Goal: Information Seeking & Learning: Check status

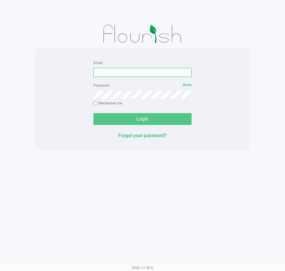
click at [164, 72] on input "Email" at bounding box center [142, 72] width 98 height 9
type input "aboscaino@Liveparallel.com"
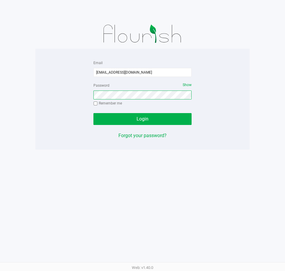
click at [93, 113] on button "Login" at bounding box center [142, 119] width 98 height 12
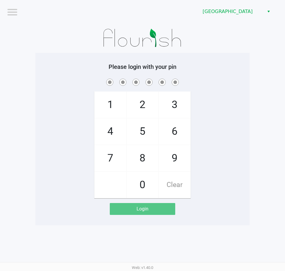
click at [200, 53] on div "Please login with your pin 1 4 7 2 5 8 0 3 6 9 Clear Login" at bounding box center [142, 139] width 214 height 173
click at [223, 78] on span at bounding box center [142, 82] width 205 height 9
checkbox input "true"
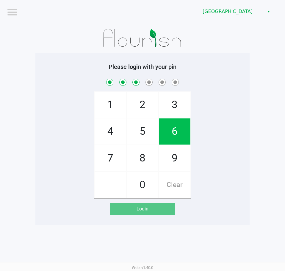
checkbox input "true"
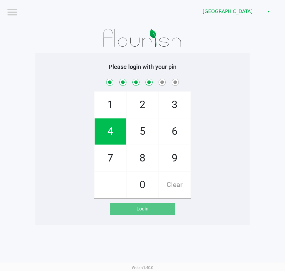
checkbox input "true"
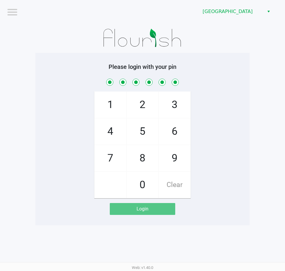
checkbox input "true"
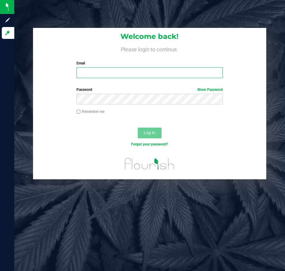
click at [114, 77] on input "Email" at bounding box center [149, 72] width 146 height 11
type input "jharrison@liveparallel.com"
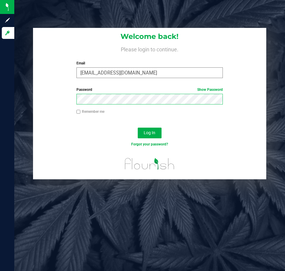
click at [138, 128] on button "Log In" at bounding box center [150, 133] width 24 height 11
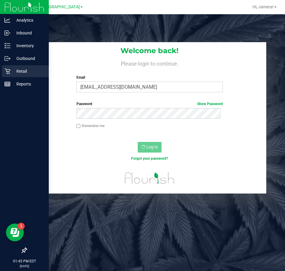
click at [21, 69] on p "Retail" at bounding box center [28, 71] width 36 height 7
click at [20, 71] on p "Retail" at bounding box center [28, 71] width 36 height 7
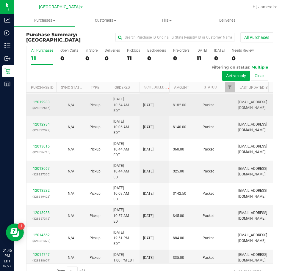
scroll to position [14, 0]
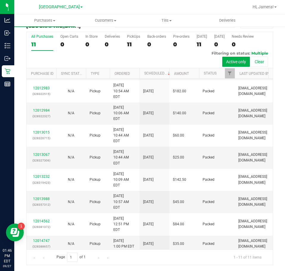
drag, startPoint x: 276, startPoint y: 31, endPoint x: 229, endPoint y: 14, distance: 50.4
click at [276, 31] on div "Purchase Summary: [GEOGRAPHIC_DATA] All Purchases All Purchases 11 Open Carts 0…" at bounding box center [149, 141] width 270 height 259
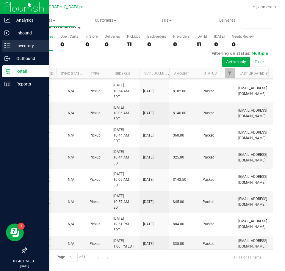
click at [17, 47] on p "Inventory" at bounding box center [28, 45] width 36 height 7
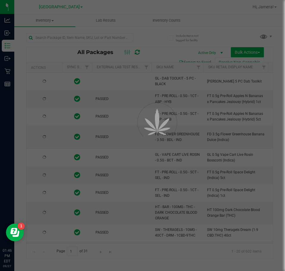
click at [103, 39] on div at bounding box center [142, 135] width 285 height 271
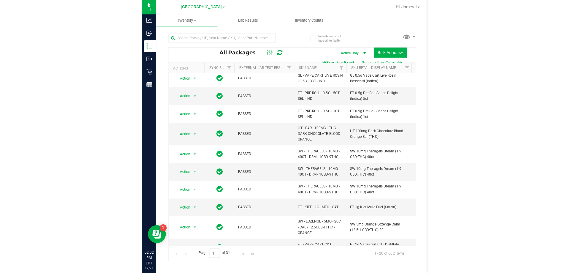
scroll to position [89, 0]
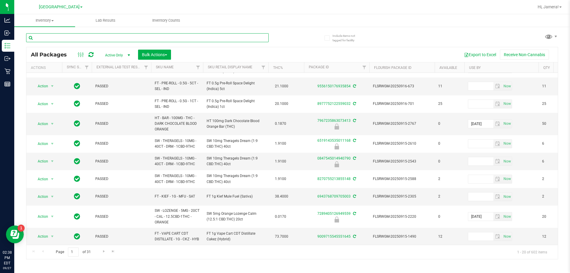
click at [52, 37] on input "text" at bounding box center [147, 37] width 243 height 9
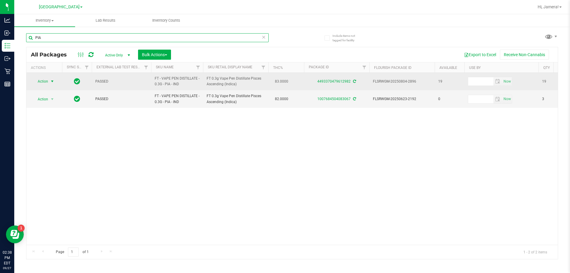
type input "PIA"
click at [40, 80] on span "Action" at bounding box center [40, 81] width 16 height 8
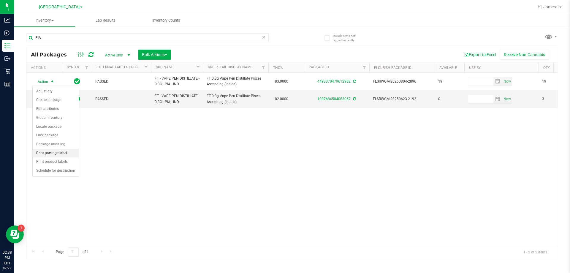
drag, startPoint x: 48, startPoint y: 151, endPoint x: 50, endPoint y: 148, distance: 4.2
click at [48, 151] on li "Print package label" at bounding box center [56, 153] width 46 height 9
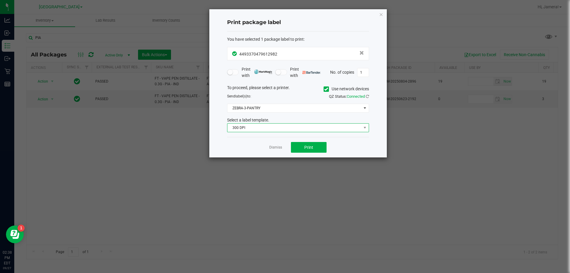
click at [260, 128] on span "300 DPI" at bounding box center [295, 128] width 134 height 8
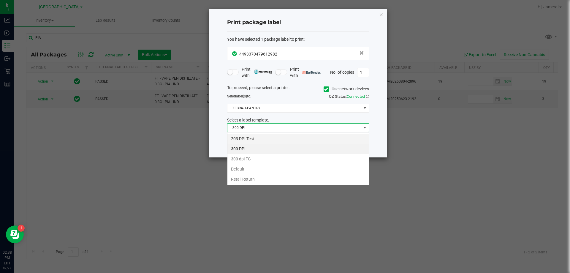
scroll to position [9, 142]
click at [252, 137] on li "203 DPI Test" at bounding box center [298, 139] width 141 height 10
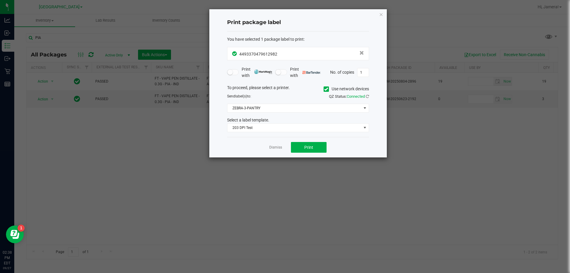
click at [253, 113] on div "To proceed, please select a printer. Use network devices Send label(s) to: QZ S…" at bounding box center [298, 109] width 142 height 48
click at [255, 109] on span "ZEBRA-3-PANTRY" at bounding box center [295, 108] width 134 height 8
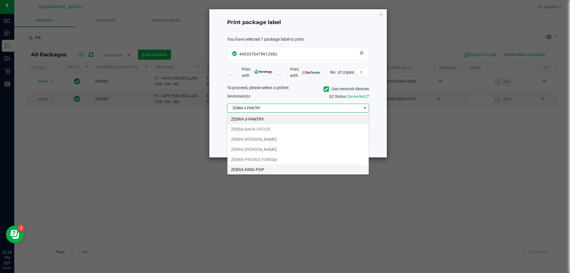
click at [252, 168] on li "ZEBRA-RING-POP" at bounding box center [298, 170] width 141 height 10
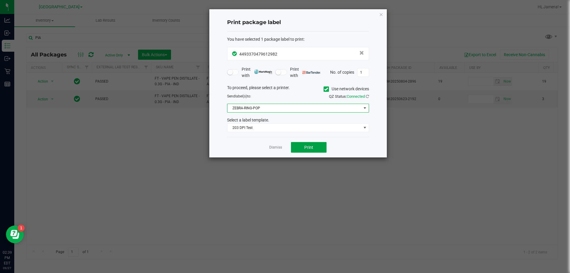
click at [284, 146] on button "Print" at bounding box center [309, 147] width 36 height 11
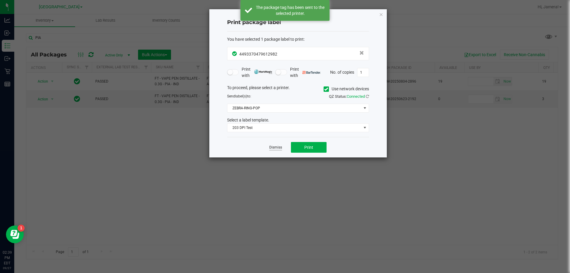
click at [276, 149] on link "Dismiss" at bounding box center [275, 147] width 13 height 5
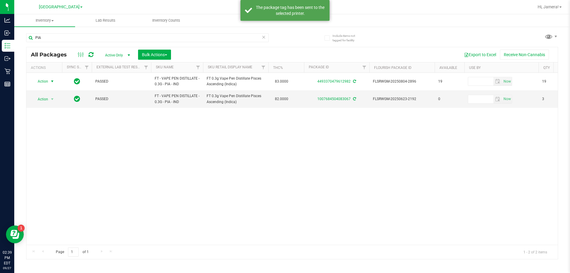
click at [272, 173] on div "Action Action Adjust qty Create package Edit attributes Global inventory Locate…" at bounding box center [292, 159] width 532 height 172
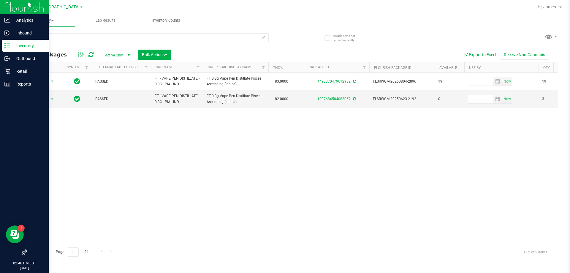
click at [29, 8] on img at bounding box center [24, 7] width 40 height 14
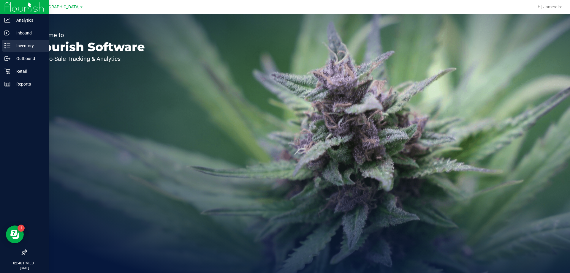
click at [27, 40] on div "Inventory" at bounding box center [25, 46] width 47 height 12
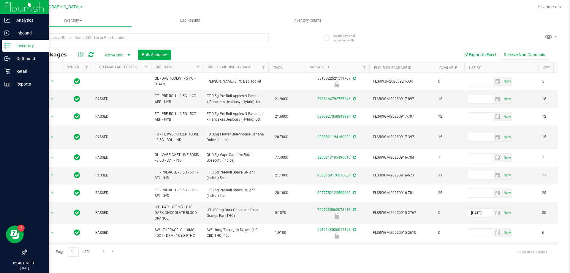
click at [186, 69] on th "SKU Name" at bounding box center [177, 67] width 52 height 10
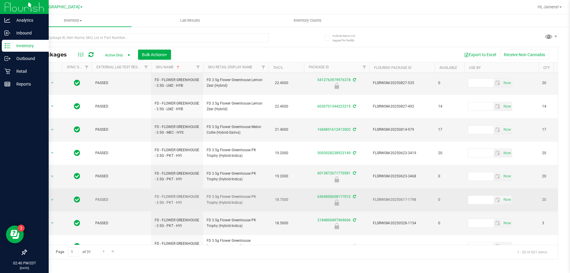
scroll to position [190, 0]
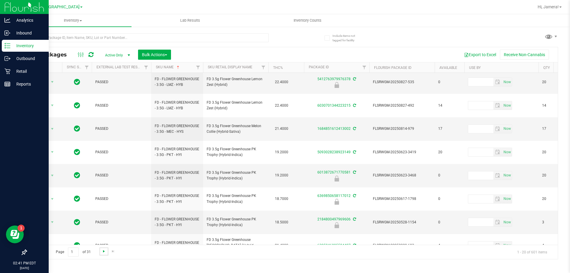
click at [103, 251] on span "Go to the next page" at bounding box center [104, 251] width 5 height 5
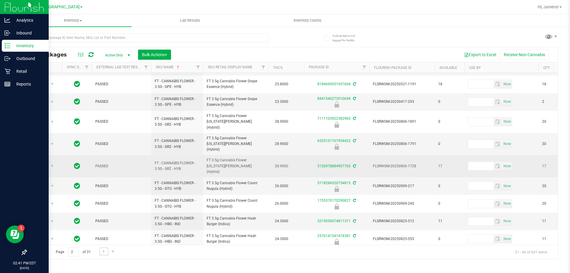
scroll to position [190, 0]
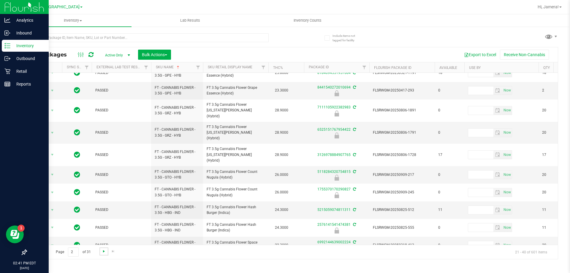
click at [103, 251] on span "Go to the next page" at bounding box center [104, 251] width 5 height 5
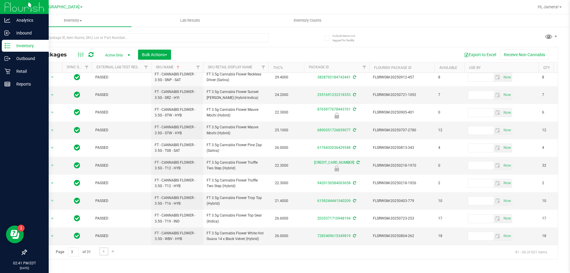
scroll to position [185, 0]
click at [106, 250] on span "Go to the next page" at bounding box center [104, 251] width 5 height 5
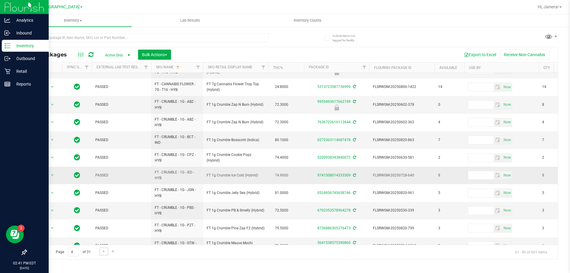
scroll to position [194, 0]
click at [105, 252] on span "Go to the next page" at bounding box center [104, 251] width 5 height 5
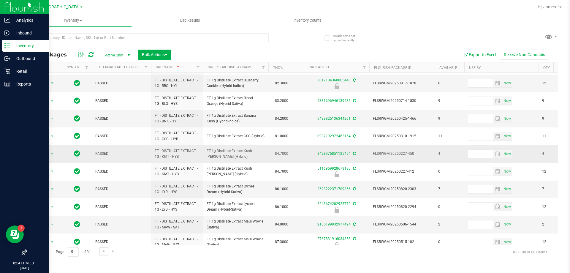
scroll to position [59, 0]
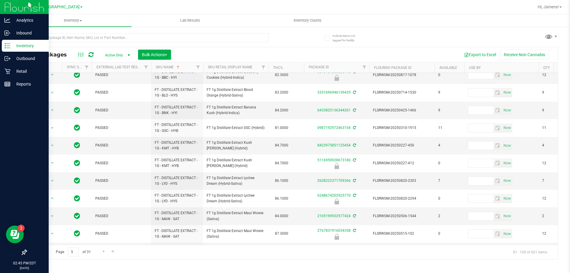
click at [2, 12] on div at bounding box center [24, 7] width 49 height 14
click at [12, 8] on img at bounding box center [24, 7] width 40 height 14
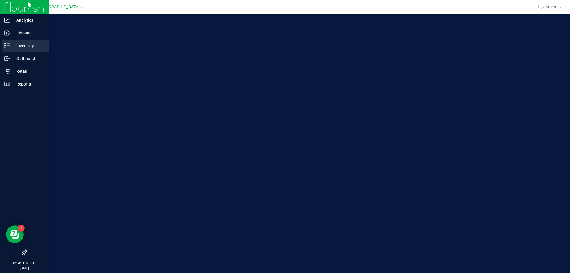
click at [15, 45] on p "Inventory" at bounding box center [28, 45] width 36 height 7
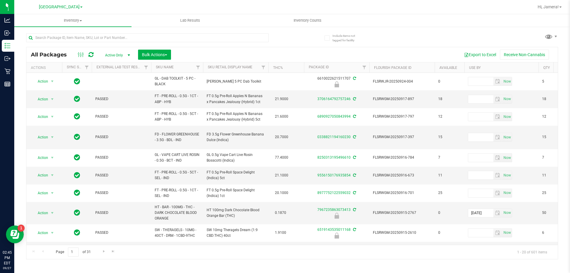
click at [190, 65] on th "SKU Name" at bounding box center [177, 67] width 52 height 10
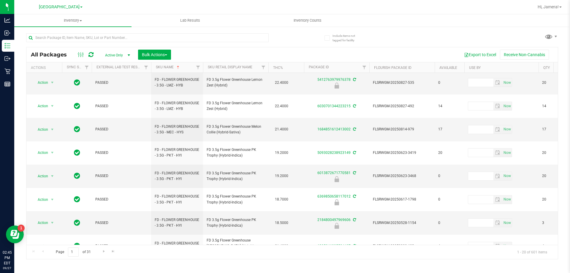
scroll to position [190, 0]
click at [105, 248] on link "Go to the next page" at bounding box center [104, 251] width 9 height 8
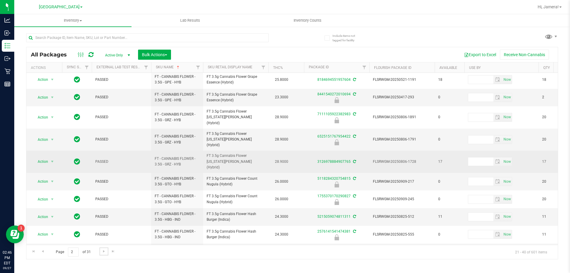
scroll to position [190, 0]
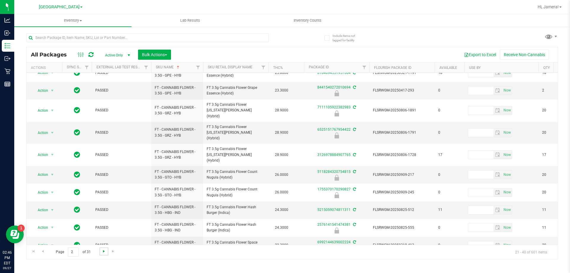
click at [105, 252] on span "Go to the next page" at bounding box center [104, 251] width 5 height 5
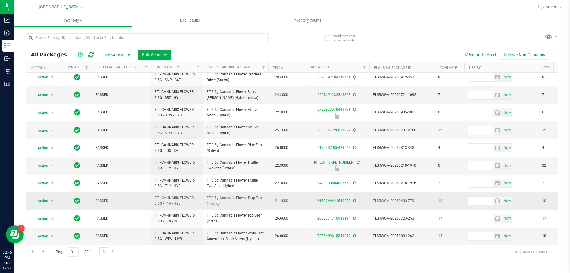
scroll to position [185, 0]
click at [106, 251] on link "Go to the next page" at bounding box center [104, 251] width 9 height 8
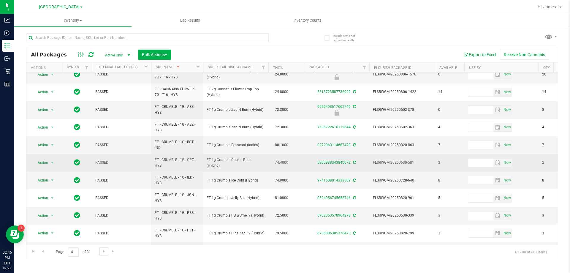
scroll to position [194, 0]
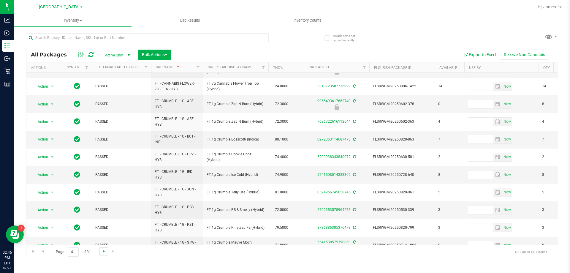
click at [103, 249] on span "Go to the next page" at bounding box center [104, 251] width 5 height 5
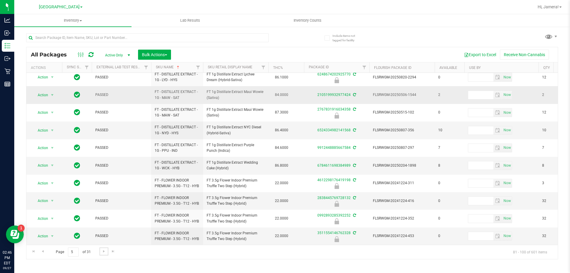
scroll to position [185, 0]
click at [100, 251] on link "Go to the next page" at bounding box center [104, 251] width 9 height 8
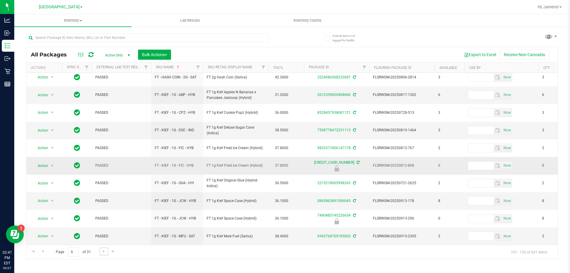
scroll to position [191, 0]
click at [103, 251] on span "Go to the next page" at bounding box center [104, 251] width 5 height 5
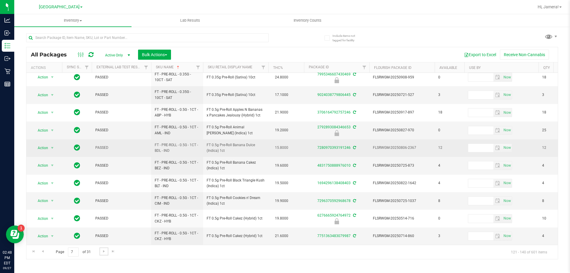
scroll to position [185, 0]
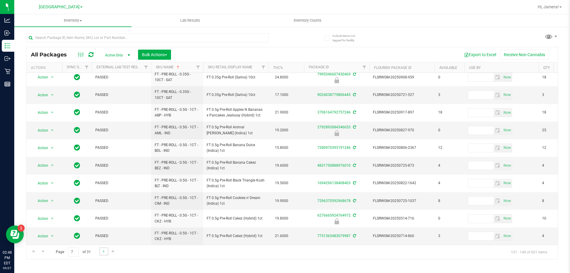
click at [105, 254] on link "Go to the next page" at bounding box center [104, 251] width 9 height 8
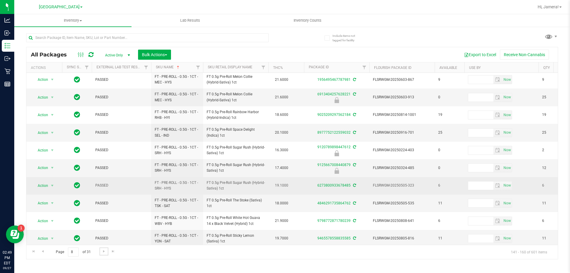
scroll to position [185, 0]
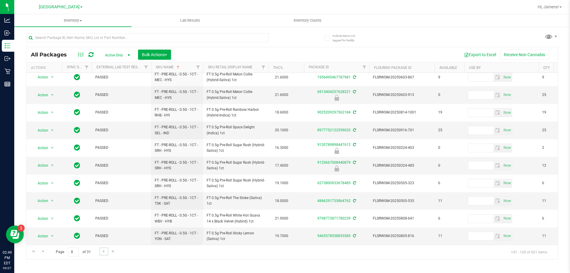
click at [106, 252] on link "Go to the next page" at bounding box center [104, 251] width 9 height 8
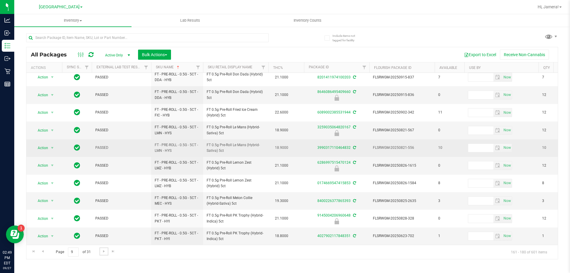
scroll to position [185, 0]
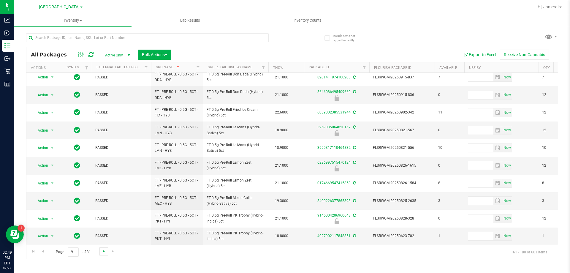
click at [102, 250] on span "Go to the next page" at bounding box center [104, 251] width 5 height 5
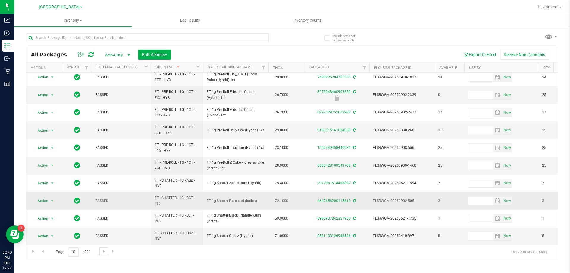
scroll to position [185, 0]
click at [102, 252] on span "Go to the next page" at bounding box center [104, 251] width 5 height 5
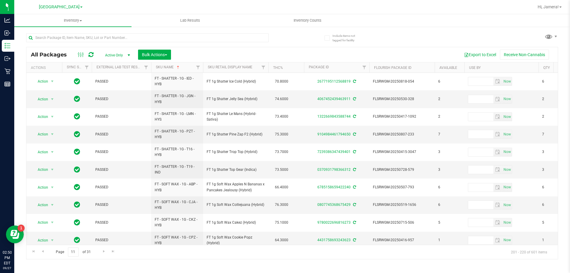
drag, startPoint x: 200, startPoint y: 228, endPoint x: 438, endPoint y: 36, distance: 305.7
click at [284, 36] on div "All Packages Active Only Active Only Lab Samples Locked All External Internal B…" at bounding box center [292, 144] width 532 height 232
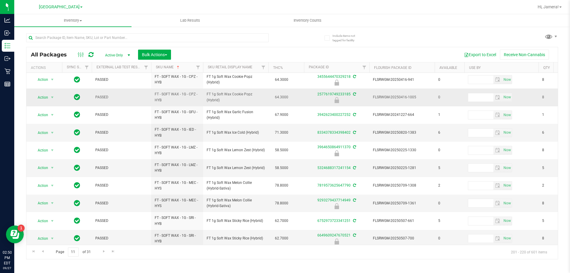
scroll to position [185, 0]
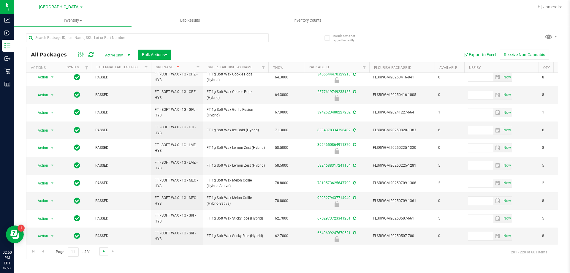
click at [105, 251] on span "Go to the next page" at bounding box center [104, 251] width 5 height 5
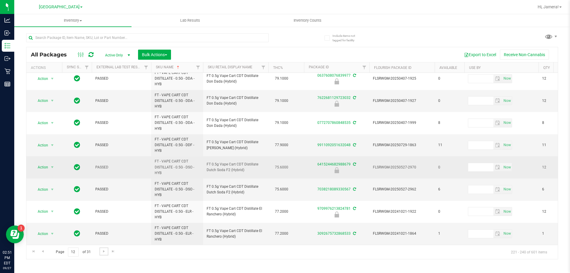
scroll to position [266, 0]
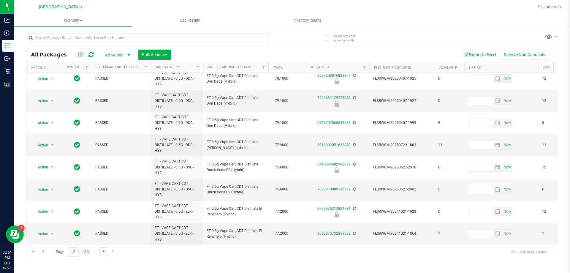
click at [104, 251] on span "Go to the next page" at bounding box center [104, 251] width 5 height 5
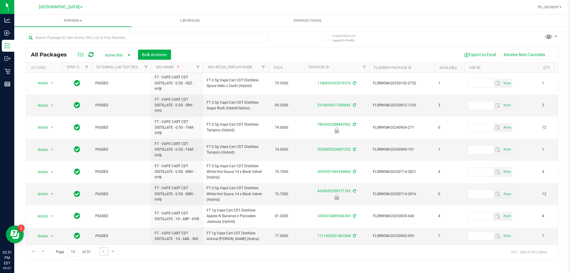
scroll to position [271, 0]
click at [104, 254] on link "Go to the next page" at bounding box center [104, 251] width 9 height 8
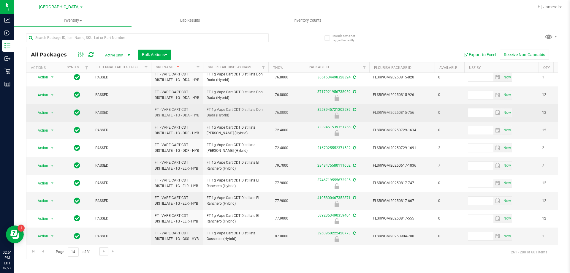
scroll to position [217, 0]
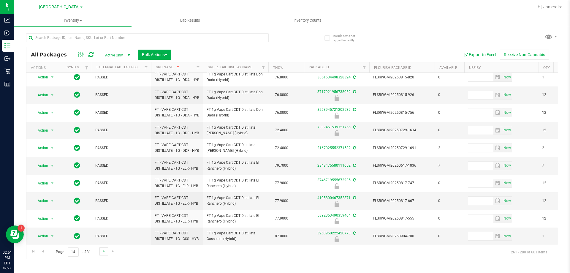
click at [104, 254] on link "Go to the next page" at bounding box center [104, 251] width 9 height 8
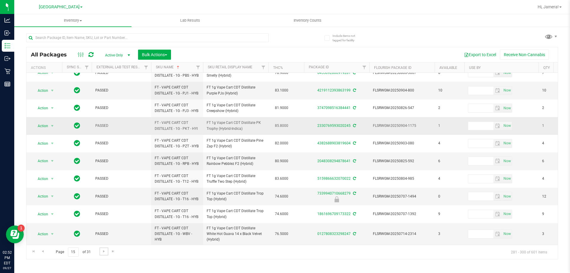
scroll to position [235, 0]
click at [102, 250] on span "Go to the next page" at bounding box center [104, 251] width 5 height 5
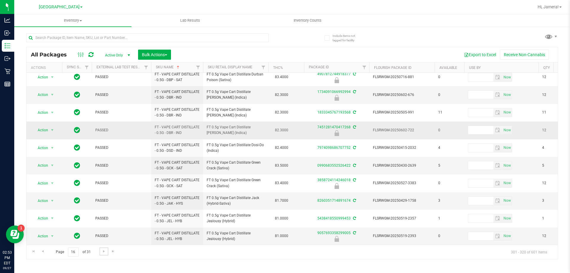
scroll to position [183, 0]
click at [105, 252] on span "Go to the next page" at bounding box center [104, 251] width 5 height 5
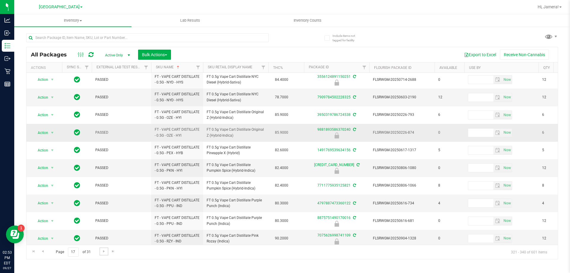
scroll to position [185, 0]
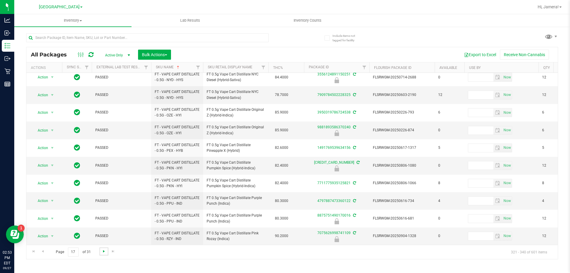
click at [103, 251] on span "Go to the next page" at bounding box center [104, 251] width 5 height 5
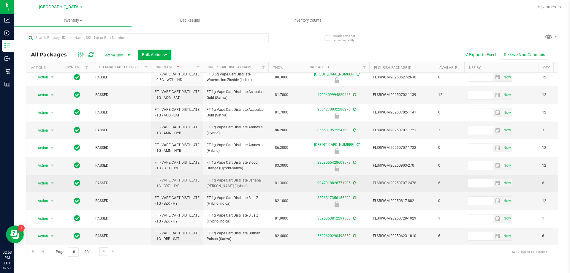
scroll to position [191, 0]
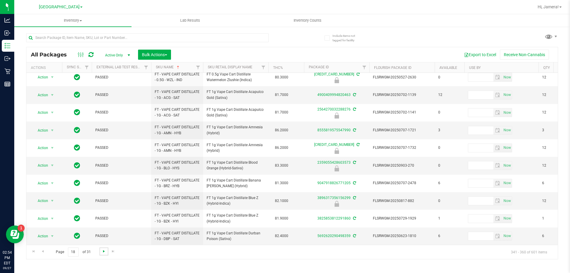
click at [102, 250] on span "Go to the next page" at bounding box center [104, 251] width 5 height 5
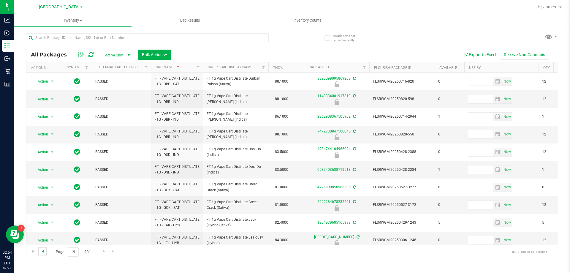
click at [41, 250] on span "Go to the previous page" at bounding box center [42, 251] width 5 height 5
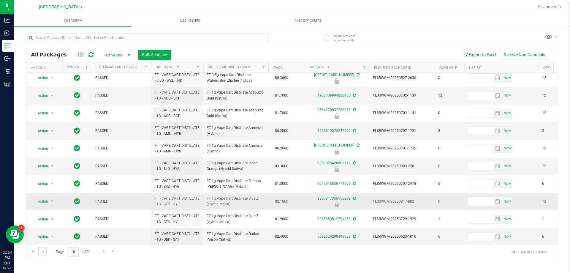
scroll to position [191, 0]
click at [104, 250] on span "Go to the next page" at bounding box center [104, 251] width 5 height 5
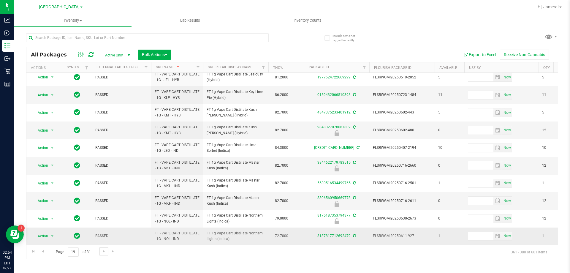
scroll to position [185, 0]
click at [100, 253] on link "Go to the next page" at bounding box center [104, 251] width 9 height 8
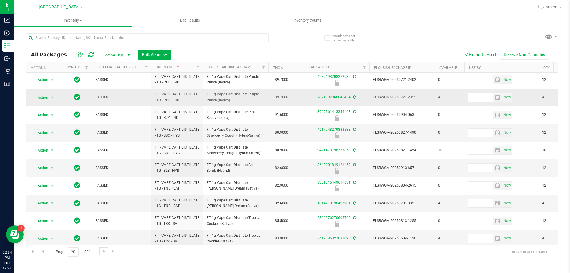
scroll to position [185, 0]
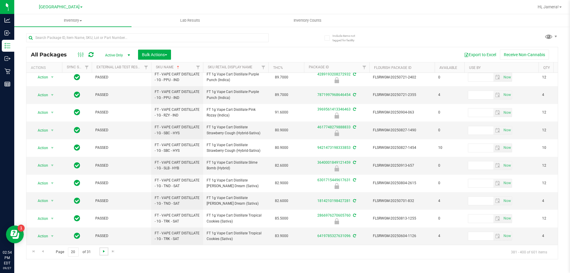
click at [102, 250] on span "Go to the next page" at bounding box center [104, 251] width 5 height 5
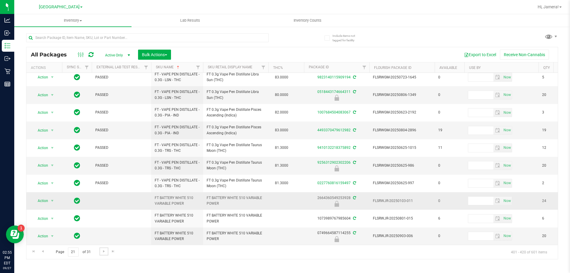
scroll to position [185, 0]
click at [102, 249] on span "Go to the next page" at bounding box center [104, 251] width 5 height 5
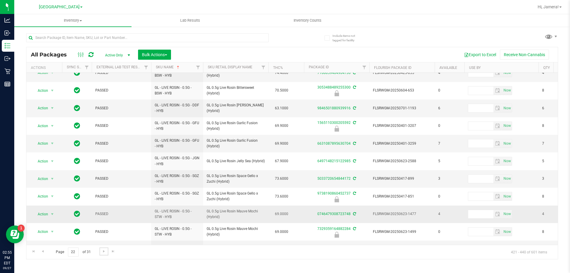
scroll to position [185, 0]
click at [103, 252] on span "Go to the next page" at bounding box center [104, 251] width 5 height 5
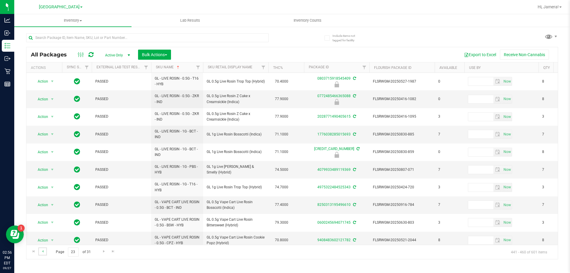
click at [45, 251] on link "Go to the previous page" at bounding box center [42, 251] width 9 height 8
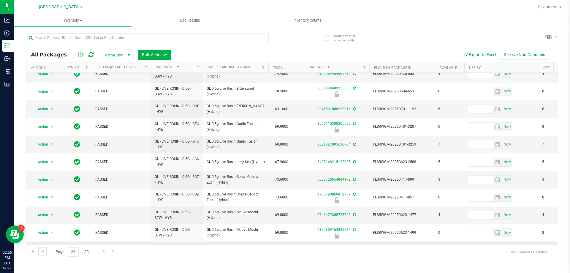
scroll to position [185, 0]
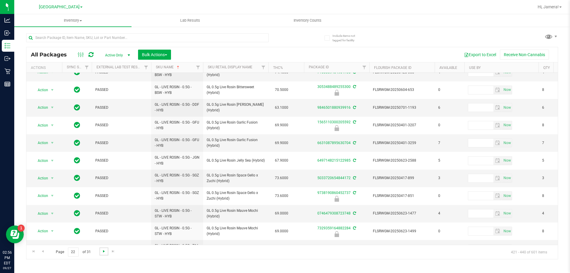
click at [102, 252] on span "Go to the next page" at bounding box center [104, 251] width 5 height 5
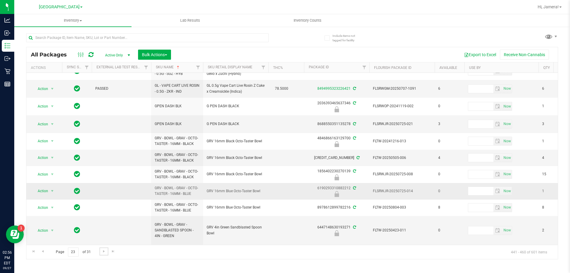
scroll to position [191, 0]
click at [102, 251] on span "Go to the next page" at bounding box center [104, 251] width 5 height 5
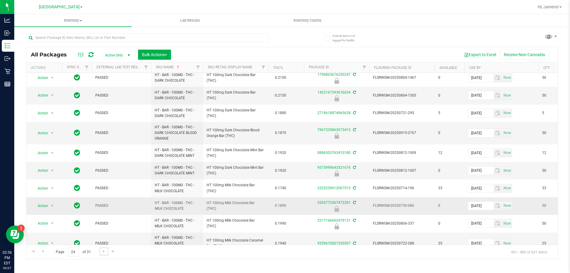
scroll to position [297, 0]
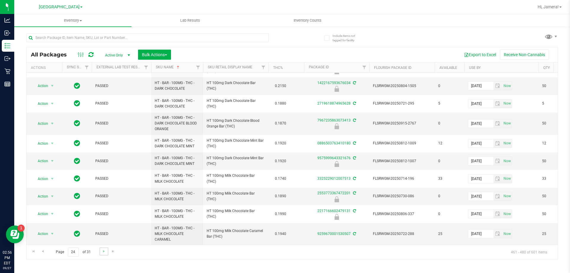
click at [100, 253] on link "Go to the next page" at bounding box center [104, 251] width 9 height 8
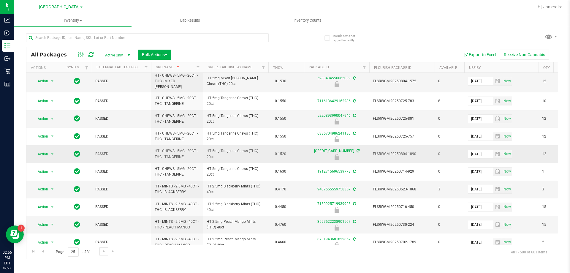
scroll to position [218, 0]
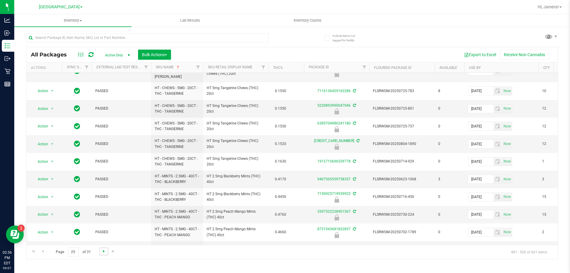
click at [103, 251] on span "Go to the next page" at bounding box center [104, 251] width 5 height 5
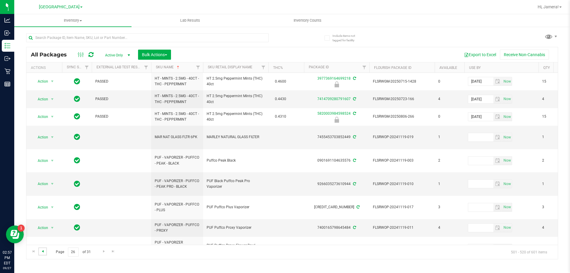
click at [43, 252] on span "Go to the previous page" at bounding box center [42, 251] width 5 height 5
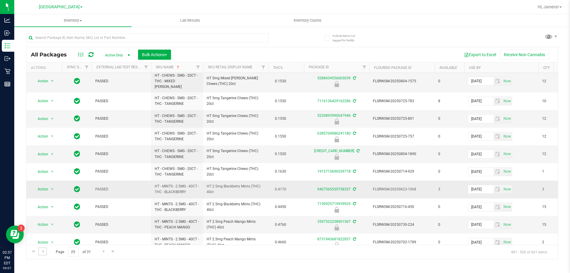
scroll to position [218, 0]
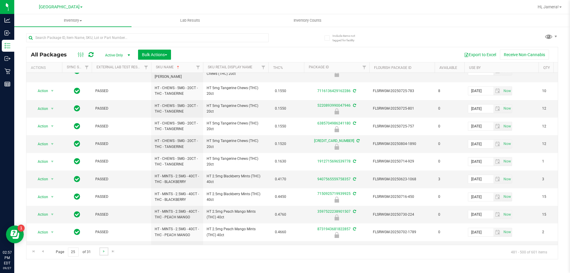
click at [104, 254] on link "Go to the next page" at bounding box center [104, 251] width 9 height 8
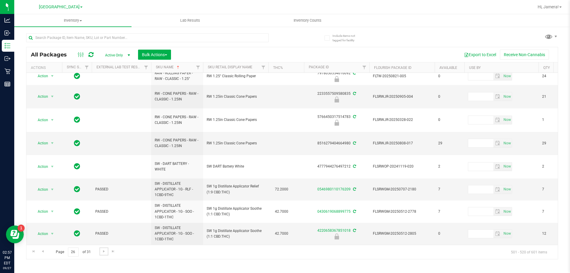
scroll to position [255, 0]
click at [104, 250] on span "Go to the next page" at bounding box center [104, 251] width 5 height 5
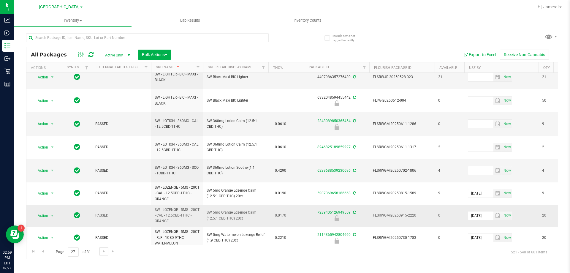
scroll to position [229, 0]
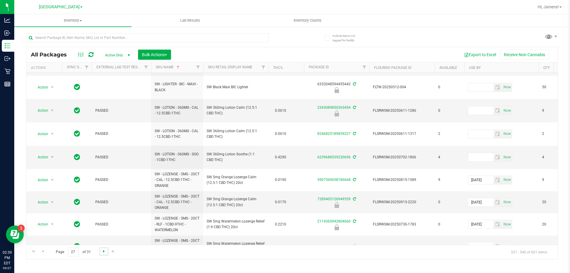
click at [103, 253] on span "Go to the next page" at bounding box center [104, 251] width 5 height 5
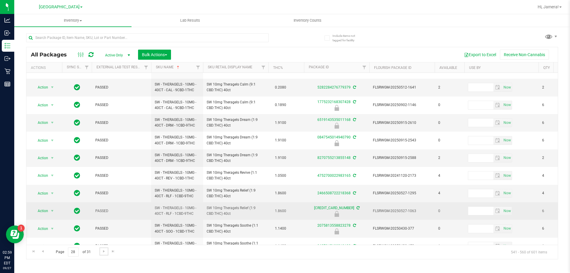
scroll to position [194, 0]
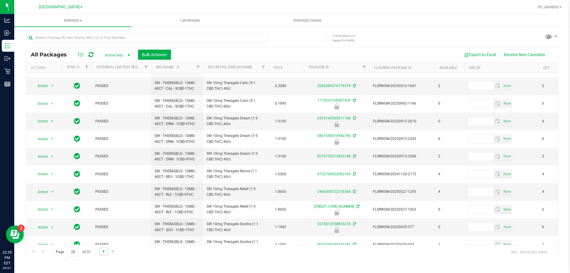
click at [102, 252] on span "Go to the next page" at bounding box center [104, 251] width 5 height 5
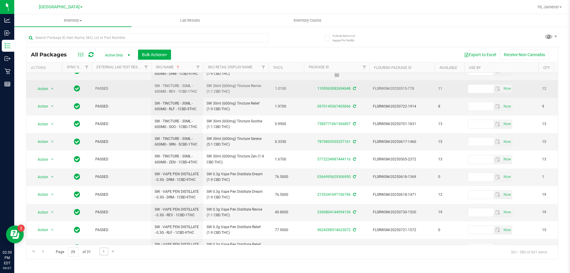
scroll to position [190, 0]
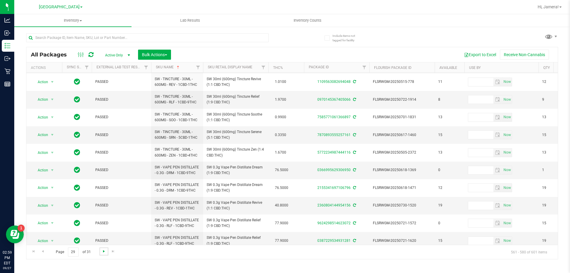
click at [104, 251] on span "Go to the next page" at bounding box center [104, 251] width 5 height 5
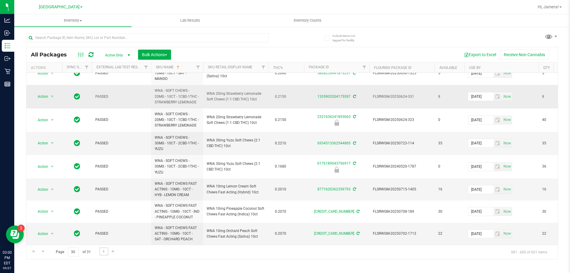
scroll to position [250, 0]
click at [102, 251] on span "Go to the next page" at bounding box center [104, 251] width 5 height 5
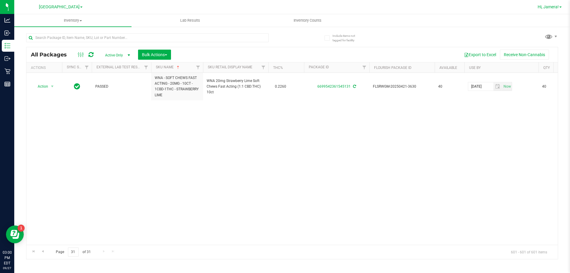
click at [284, 7] on span "Hi, Jamera!" at bounding box center [548, 6] width 21 height 5
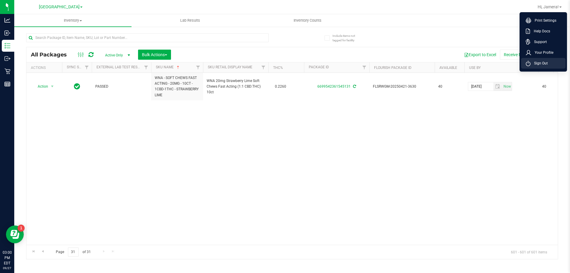
click at [284, 65] on span "Sign Out" at bounding box center [539, 63] width 17 height 6
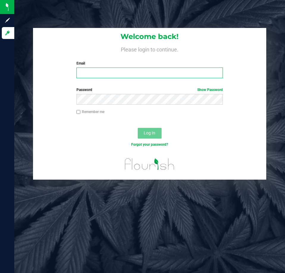
click at [94, 78] on input "Email" at bounding box center [149, 72] width 146 height 11
type input "[EMAIL_ADDRESS][DOMAIN_NAME]"
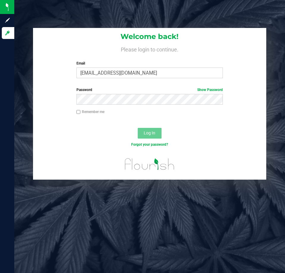
click at [122, 90] on label "Password Show Password" at bounding box center [149, 89] width 146 height 5
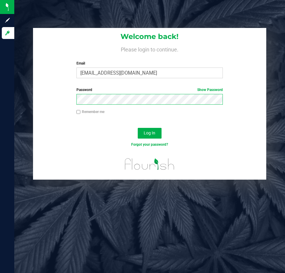
click at [138, 128] on button "Log In" at bounding box center [150, 133] width 24 height 11
